Goal: Entertainment & Leisure: Consume media (video, audio)

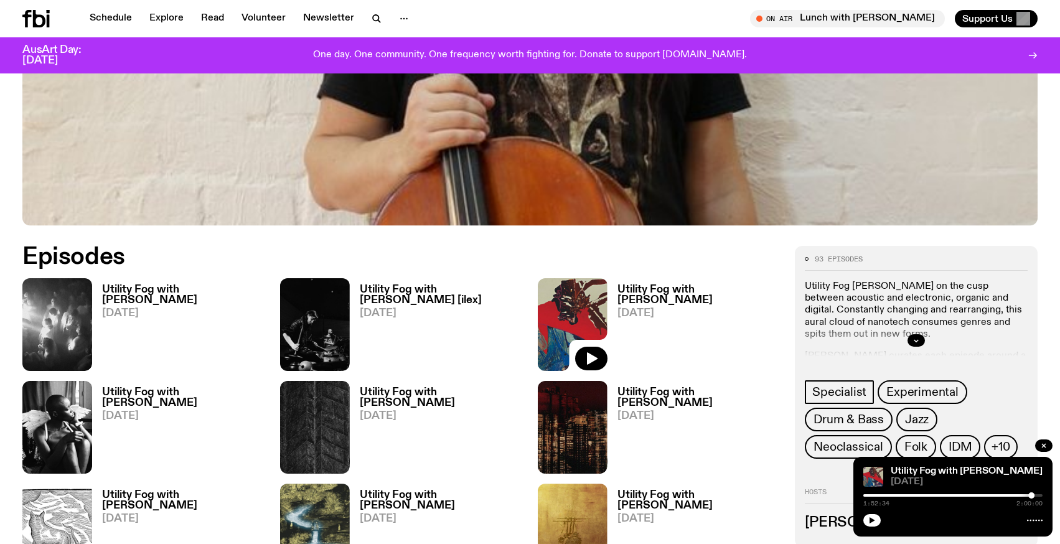
scroll to position [525, 0]
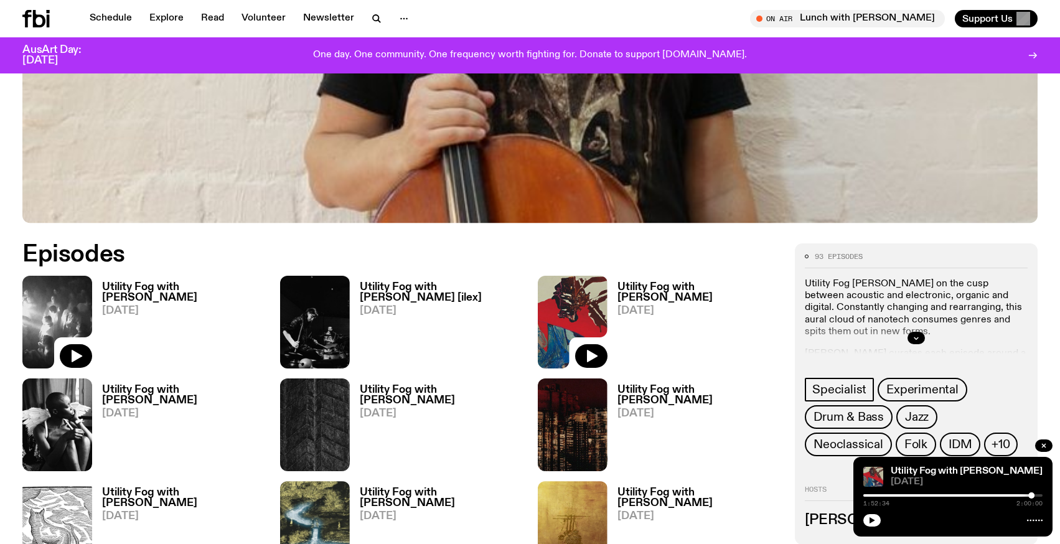
click at [77, 286] on img at bounding box center [57, 322] width 70 height 93
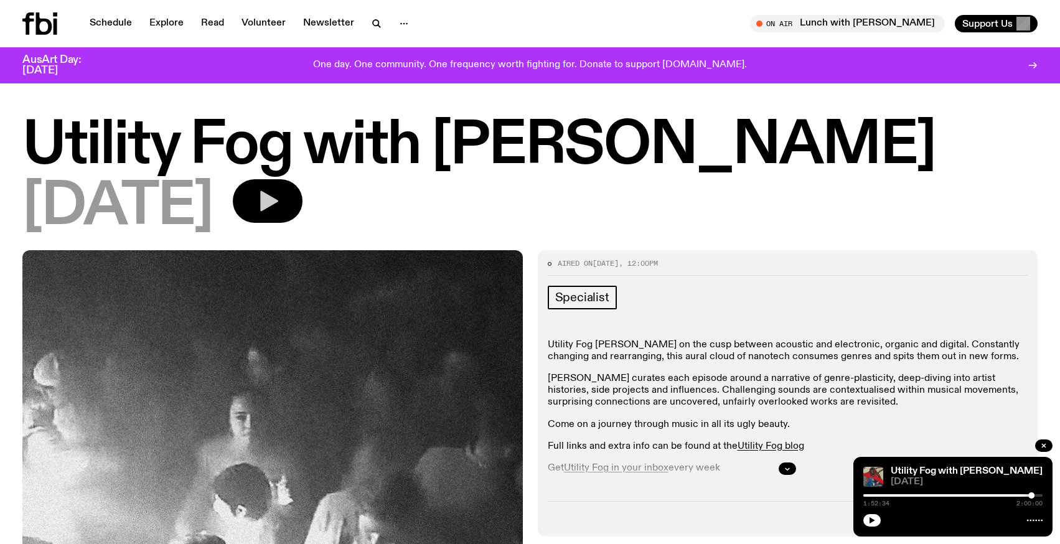
click at [302, 204] on button "button" at bounding box center [268, 201] width 70 height 44
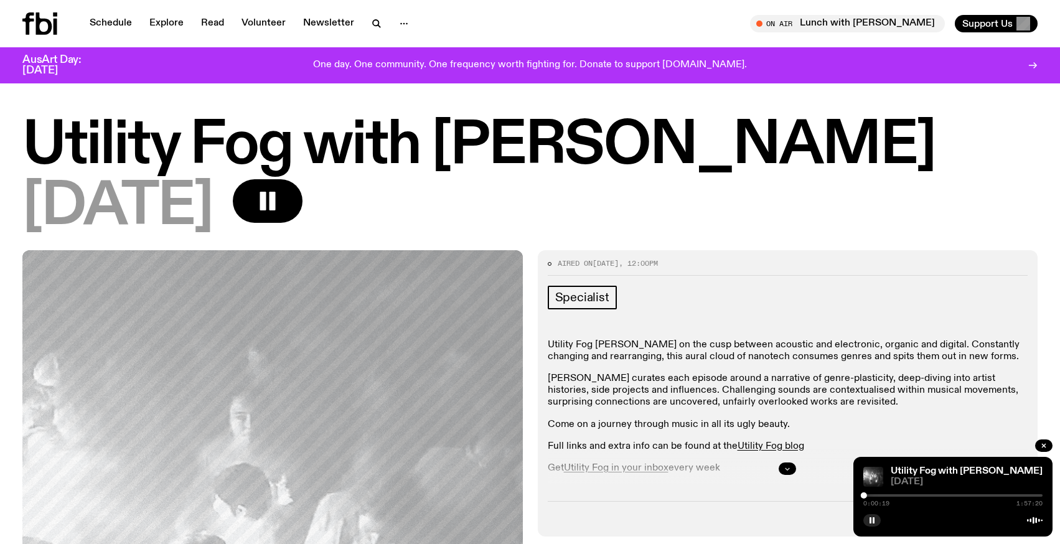
click at [780, 462] on button "button" at bounding box center [787, 468] width 17 height 12
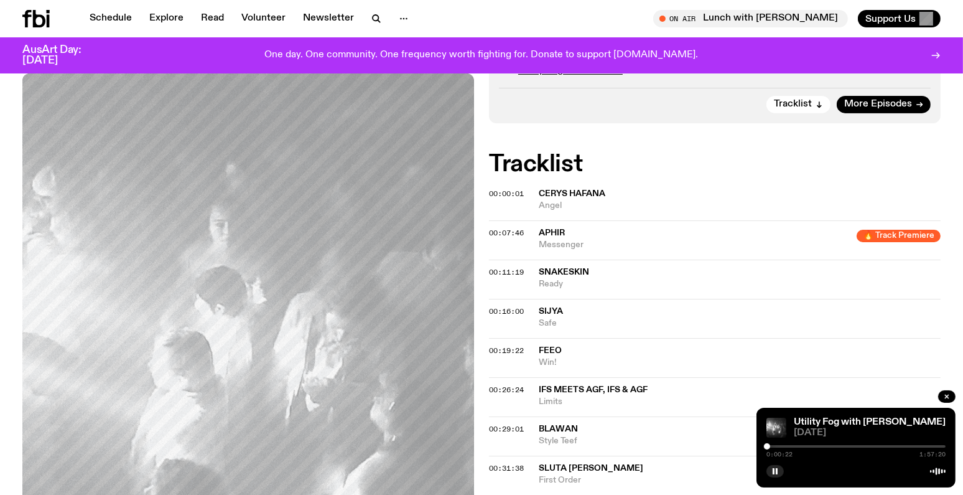
scroll to position [442, 0]
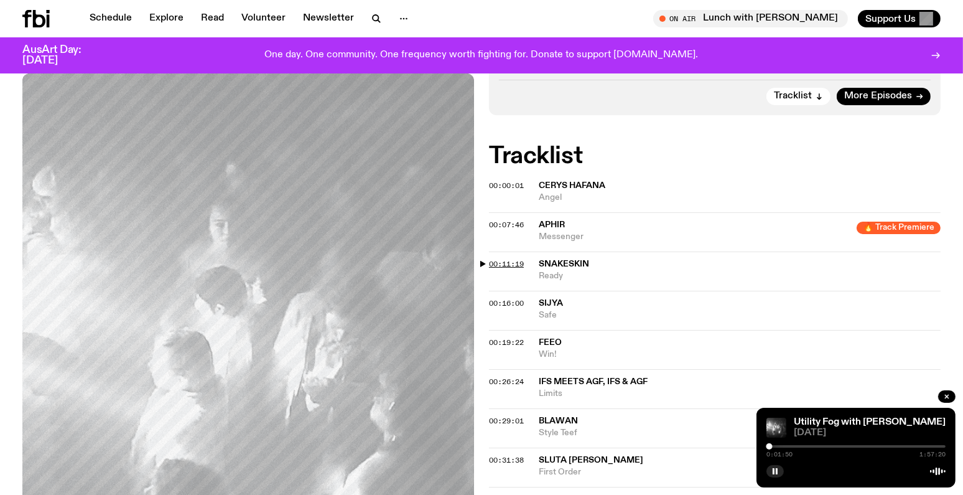
click at [518, 265] on span "00:11:19" at bounding box center [506, 264] width 35 height 10
click at [772, 473] on icon "button" at bounding box center [775, 470] width 7 height 7
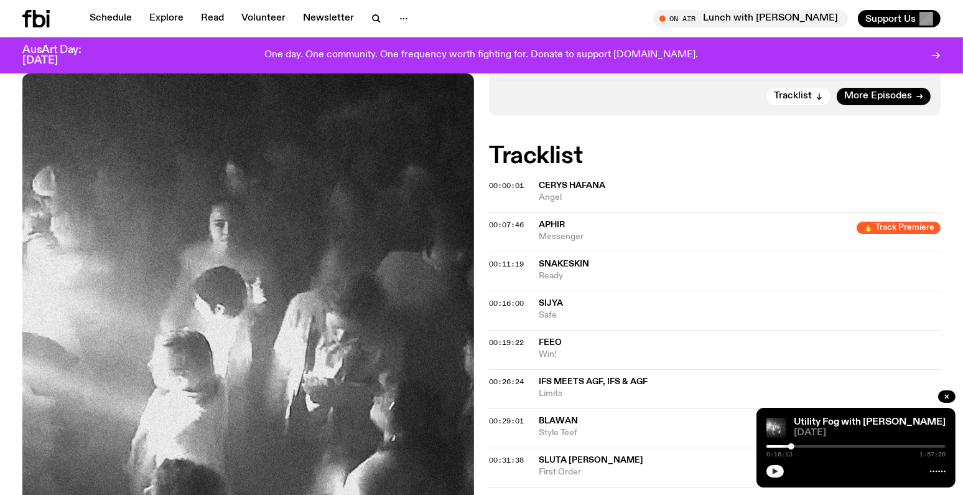
click at [772, 472] on icon "button" at bounding box center [775, 470] width 7 height 7
click at [774, 474] on icon "button" at bounding box center [775, 470] width 7 height 7
click at [775, 469] on icon "button" at bounding box center [775, 470] width 7 height 7
click at [773, 472] on icon "button" at bounding box center [776, 471] width 6 height 6
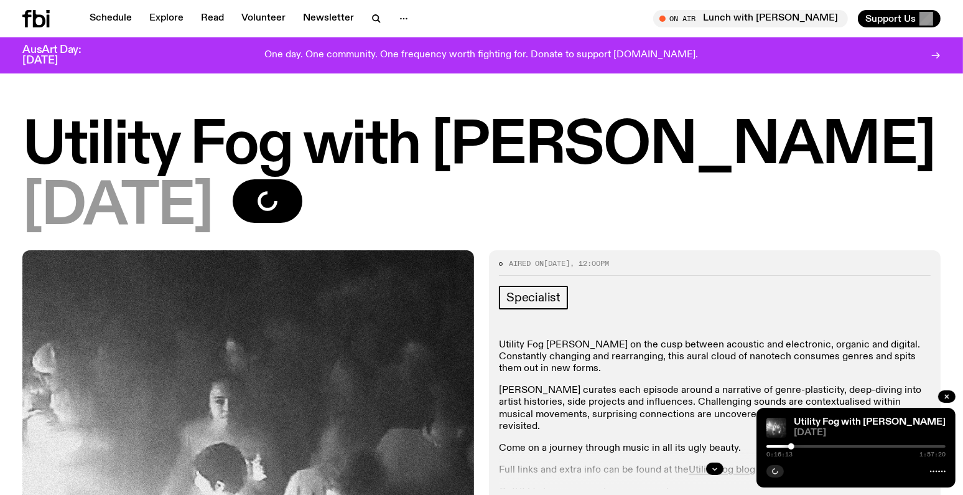
scroll to position [442, 0]
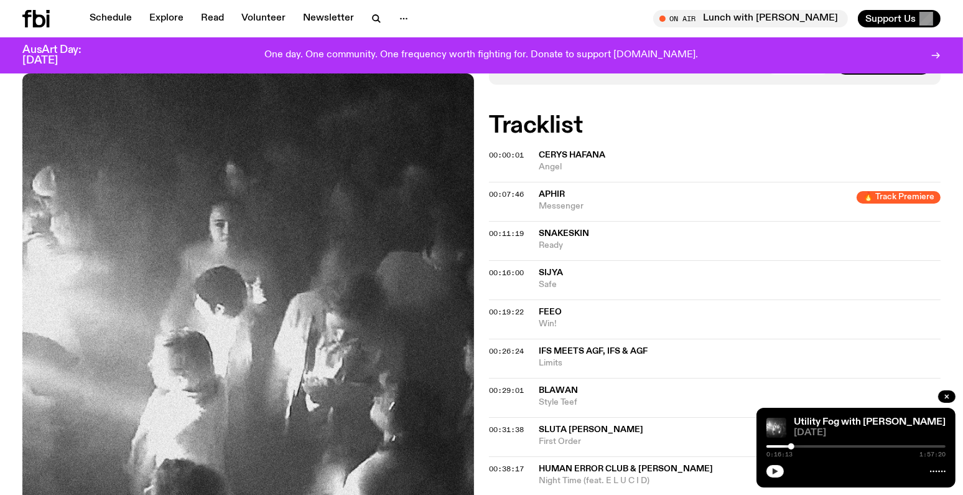
click at [778, 476] on button "button" at bounding box center [775, 471] width 17 height 12
drag, startPoint x: 778, startPoint y: 476, endPoint x: 775, endPoint y: 470, distance: 6.7
click at [775, 470] on icon "button" at bounding box center [775, 470] width 7 height 7
click at [775, 470] on icon "button" at bounding box center [776, 471] width 6 height 6
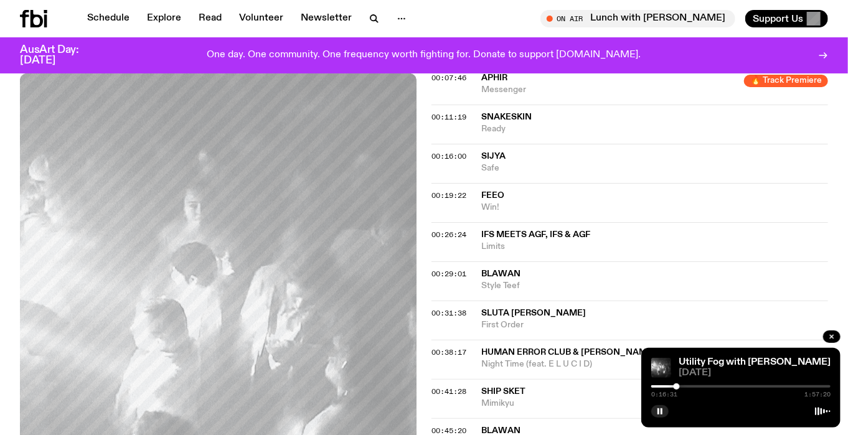
scroll to position [615, 0]
click at [455, 190] on span "00:19:22" at bounding box center [448, 195] width 35 height 10
click at [660, 411] on icon "button" at bounding box center [659, 411] width 7 height 7
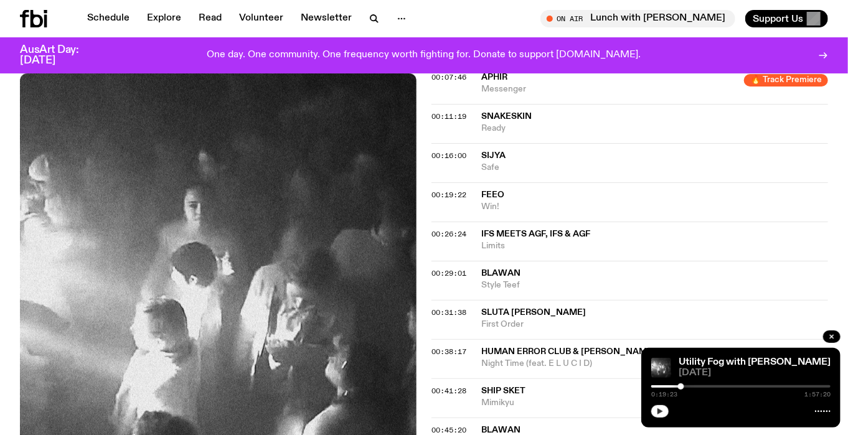
click at [653, 407] on button "button" at bounding box center [659, 411] width 17 height 12
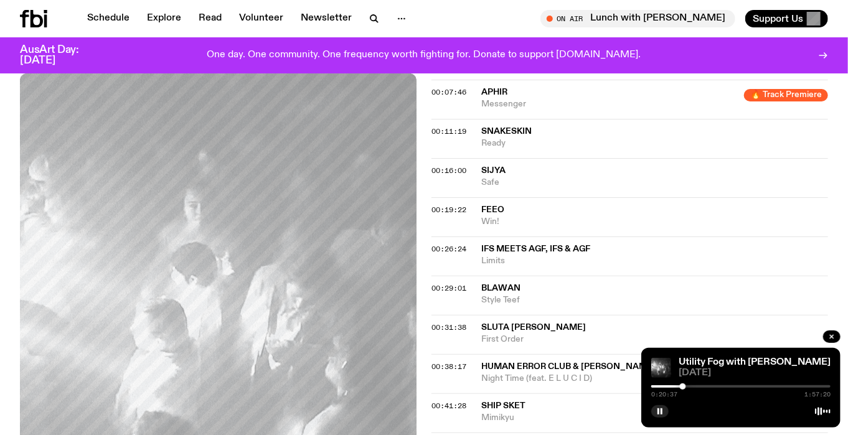
scroll to position [601, 0]
click at [452, 243] on span "00:26:24" at bounding box center [448, 248] width 35 height 10
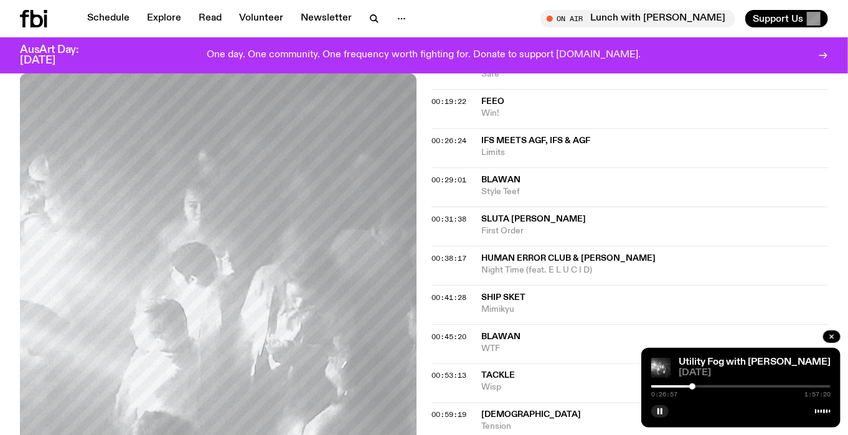
scroll to position [710, 0]
click at [447, 174] on span "00:29:01" at bounding box center [448, 179] width 35 height 10
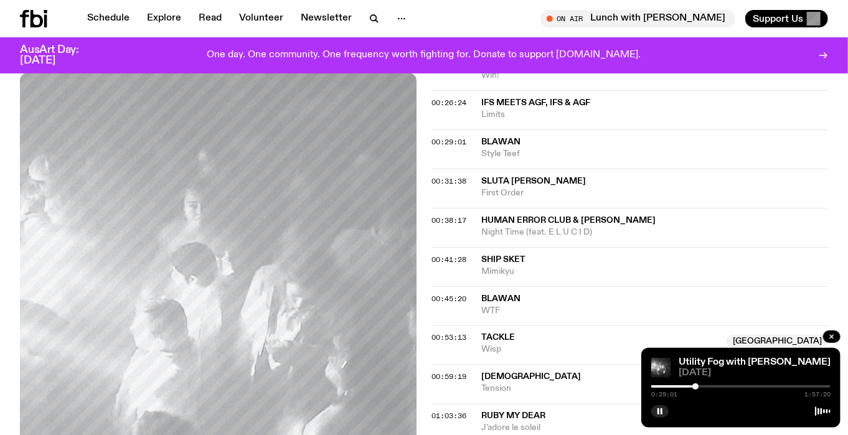
scroll to position [747, 0]
click at [697, 388] on div at bounding box center [697, 386] width 6 height 6
click at [699, 387] on div at bounding box center [699, 386] width 6 height 6
click at [700, 387] on div at bounding box center [699, 386] width 6 height 6
click at [701, 387] on div at bounding box center [701, 386] width 6 height 6
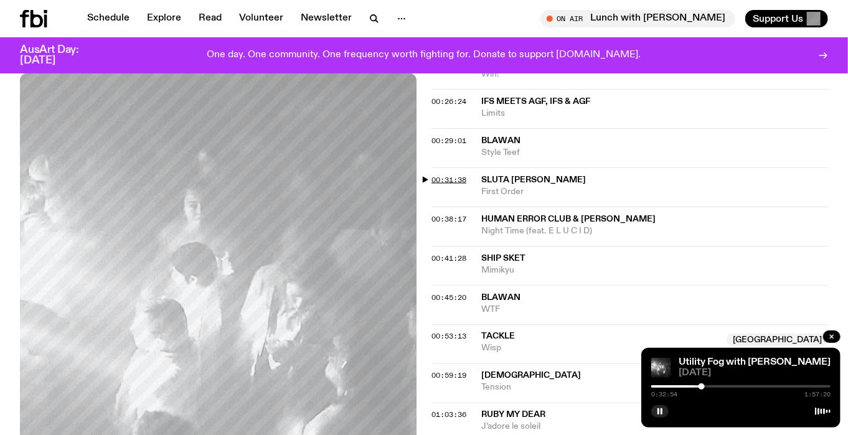
click at [449, 175] on span "00:31:38" at bounding box center [448, 180] width 35 height 10
click at [702, 385] on div at bounding box center [702, 386] width 6 height 6
click at [459, 214] on span "00:38:17" at bounding box center [448, 219] width 35 height 10
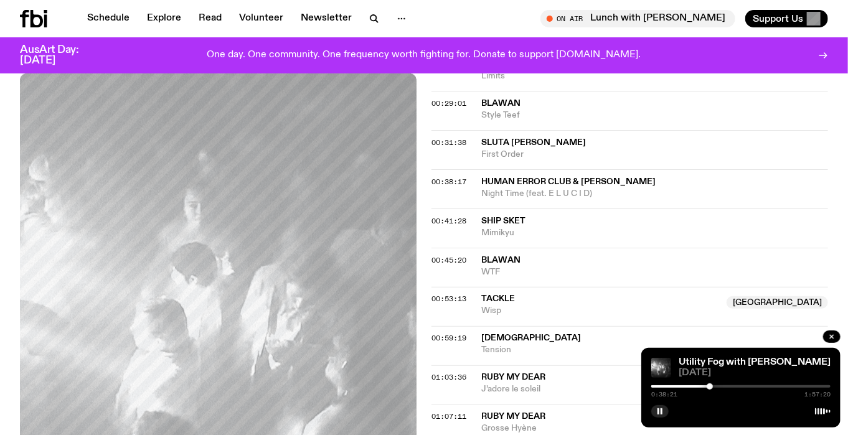
scroll to position [789, 0]
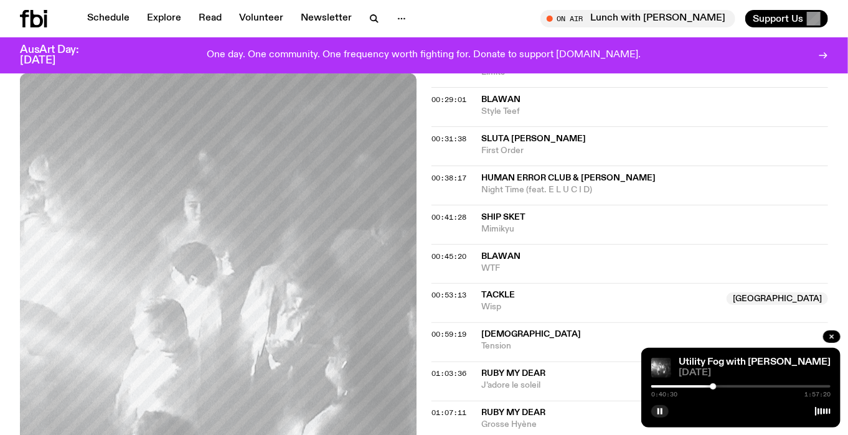
drag, startPoint x: 461, startPoint y: 159, endPoint x: 503, endPoint y: 172, distance: 44.3
click at [461, 212] on span "00:41:28" at bounding box center [448, 217] width 35 height 10
click at [714, 383] on div at bounding box center [714, 386] width 6 height 6
click at [716, 383] on div at bounding box center [716, 386] width 6 height 6
click at [454, 251] on span "00:45:20" at bounding box center [448, 256] width 35 height 10
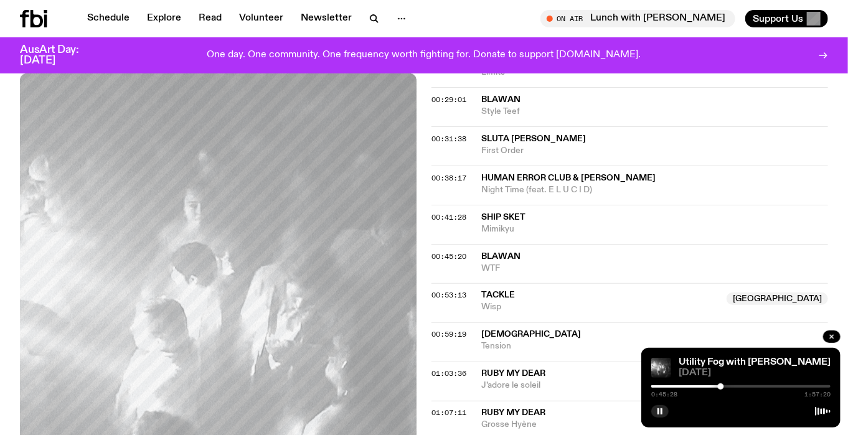
click at [721, 386] on div at bounding box center [721, 386] width 6 height 6
click at [721, 387] on div at bounding box center [721, 386] width 6 height 6
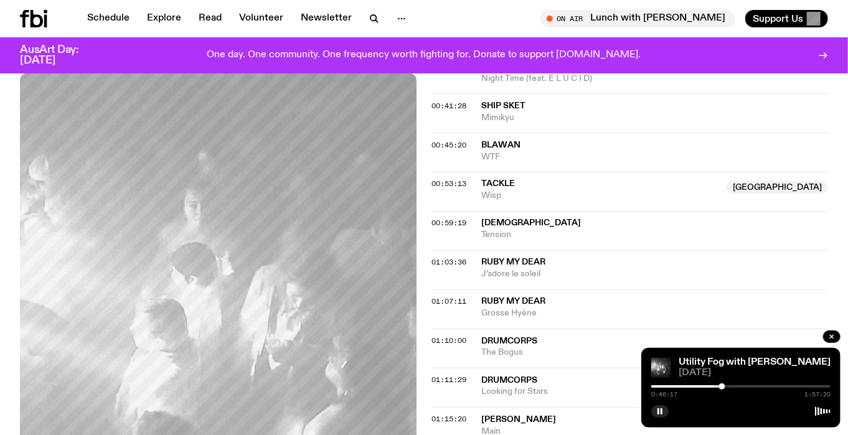
scroll to position [901, 0]
click at [662, 418] on div "Utility Fog with [PERSON_NAME] [DATE] 0:49:28 1:57:20" at bounding box center [740, 388] width 199 height 80
click at [660, 412] on rect "button" at bounding box center [661, 411] width 2 height 6
click at [660, 412] on icon "button" at bounding box center [660, 411] width 6 height 6
click at [724, 388] on div at bounding box center [724, 386] width 6 height 6
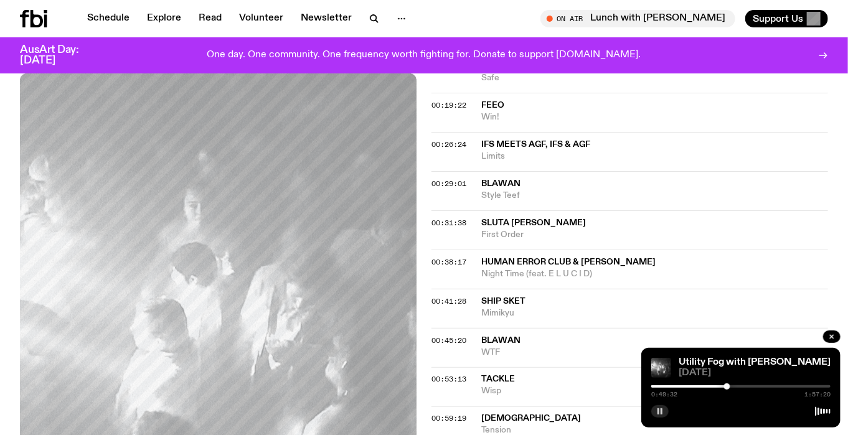
scroll to position [705, 0]
